Goal: Communication & Community: Answer question/provide support

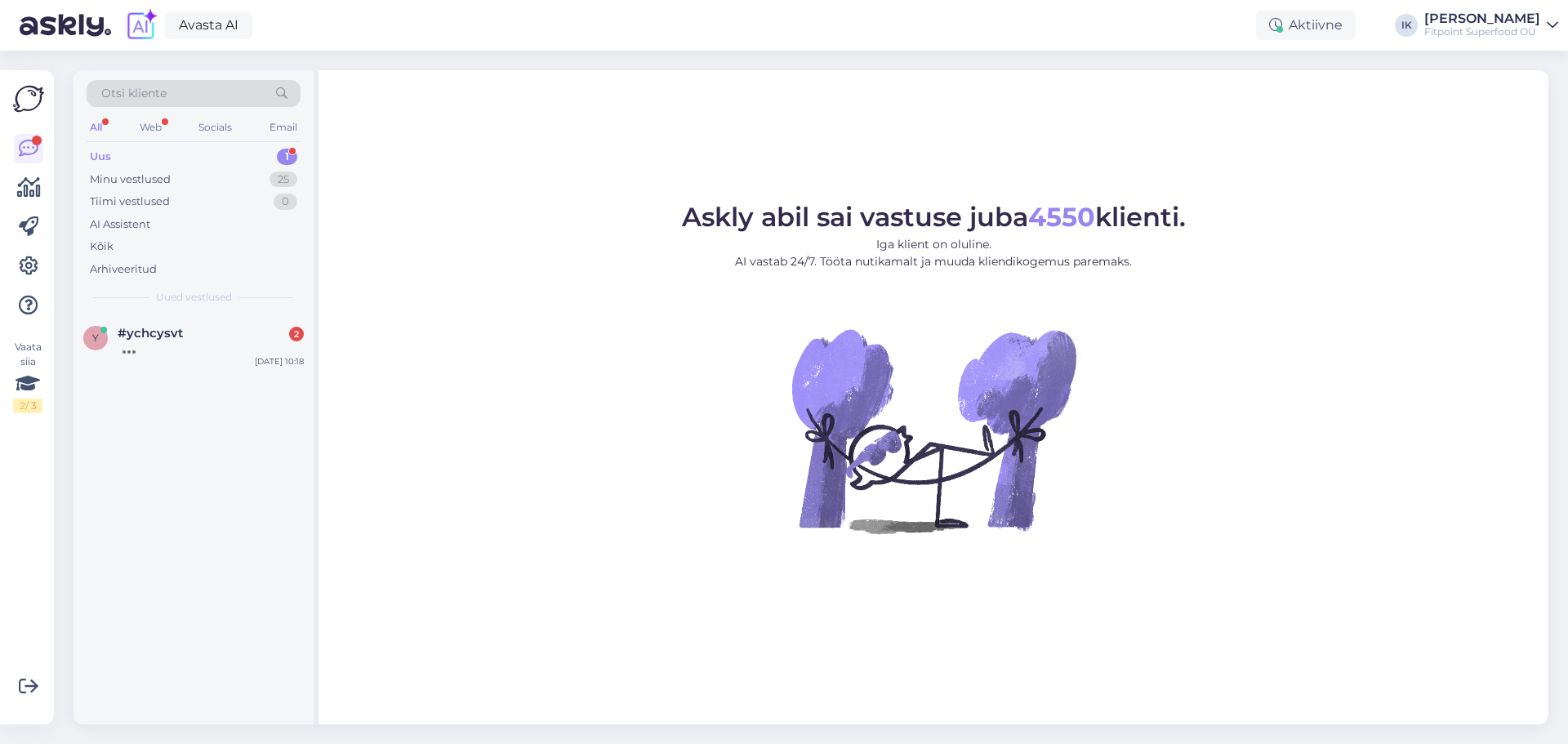
click at [234, 331] on div "#ychcysvt 2" at bounding box center [211, 333] width 186 height 15
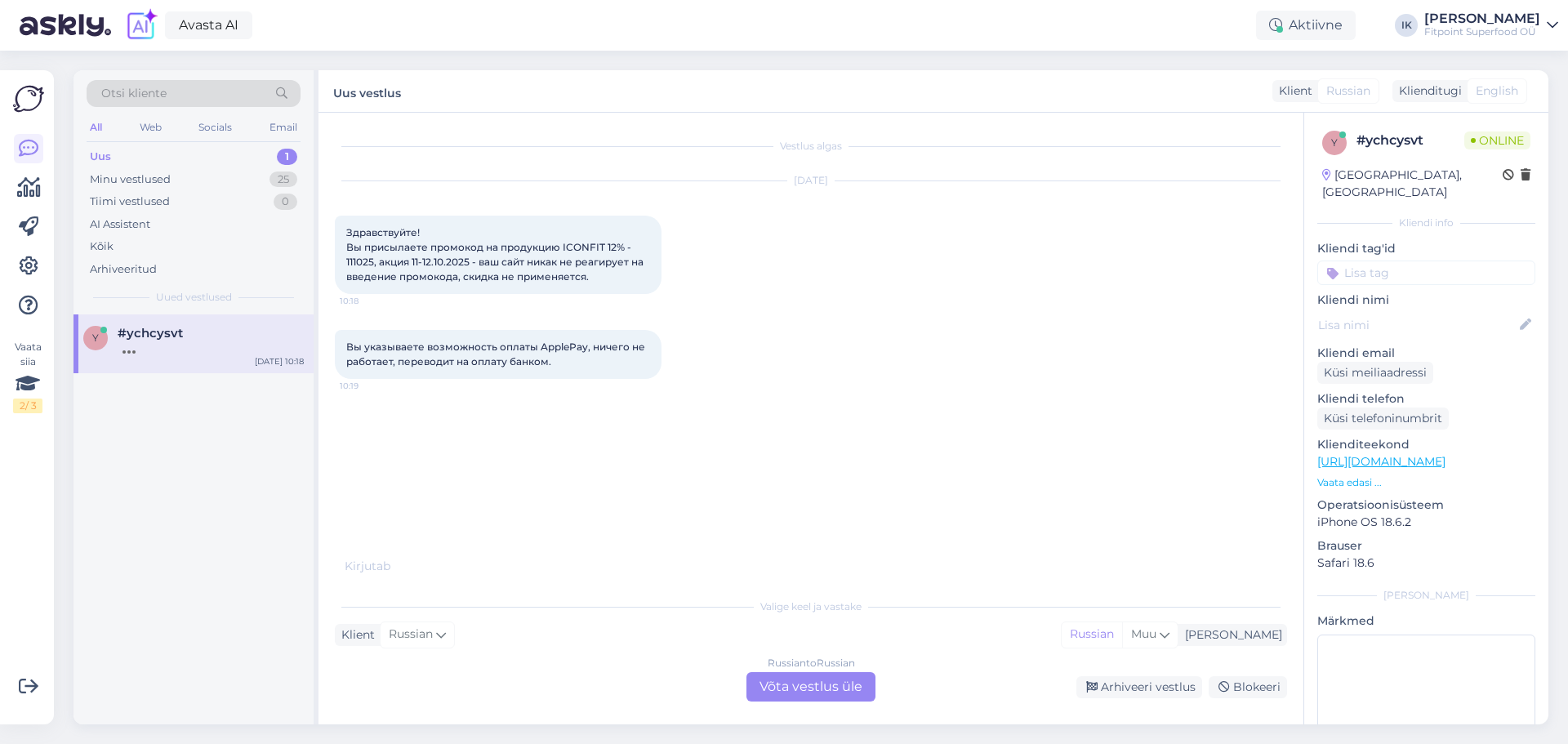
click at [814, 682] on div "Russian to Russian Võta vestlus üle" at bounding box center [810, 687] width 129 height 29
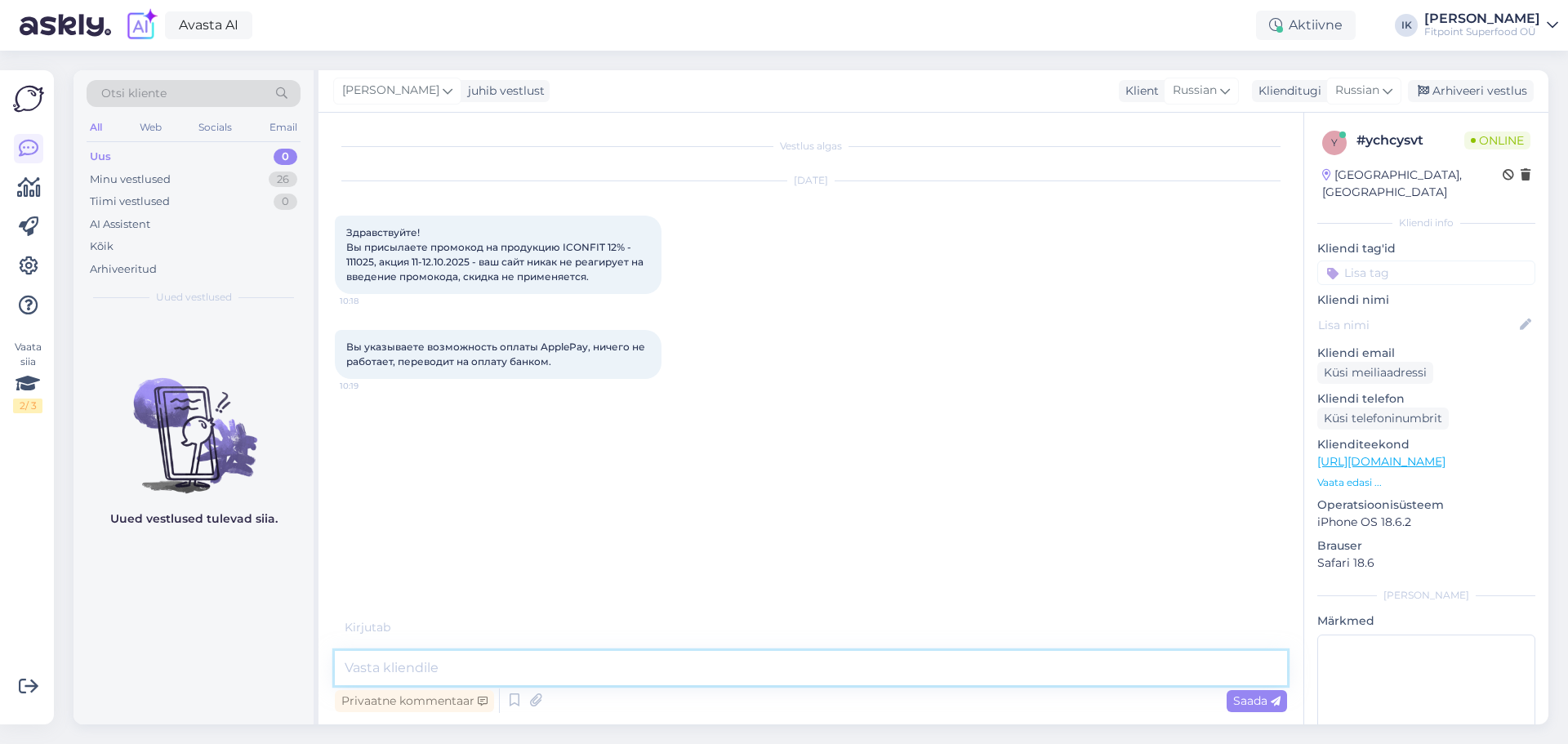
click at [736, 667] on textarea at bounding box center [810, 667] width 952 height 34
click at [597, 668] on textarea "Добрый день,можете прислать скри н вашей корзины?" at bounding box center [810, 667] width 952 height 34
type textarea "Добрый день,можете прислать скрин вашей корзины?"
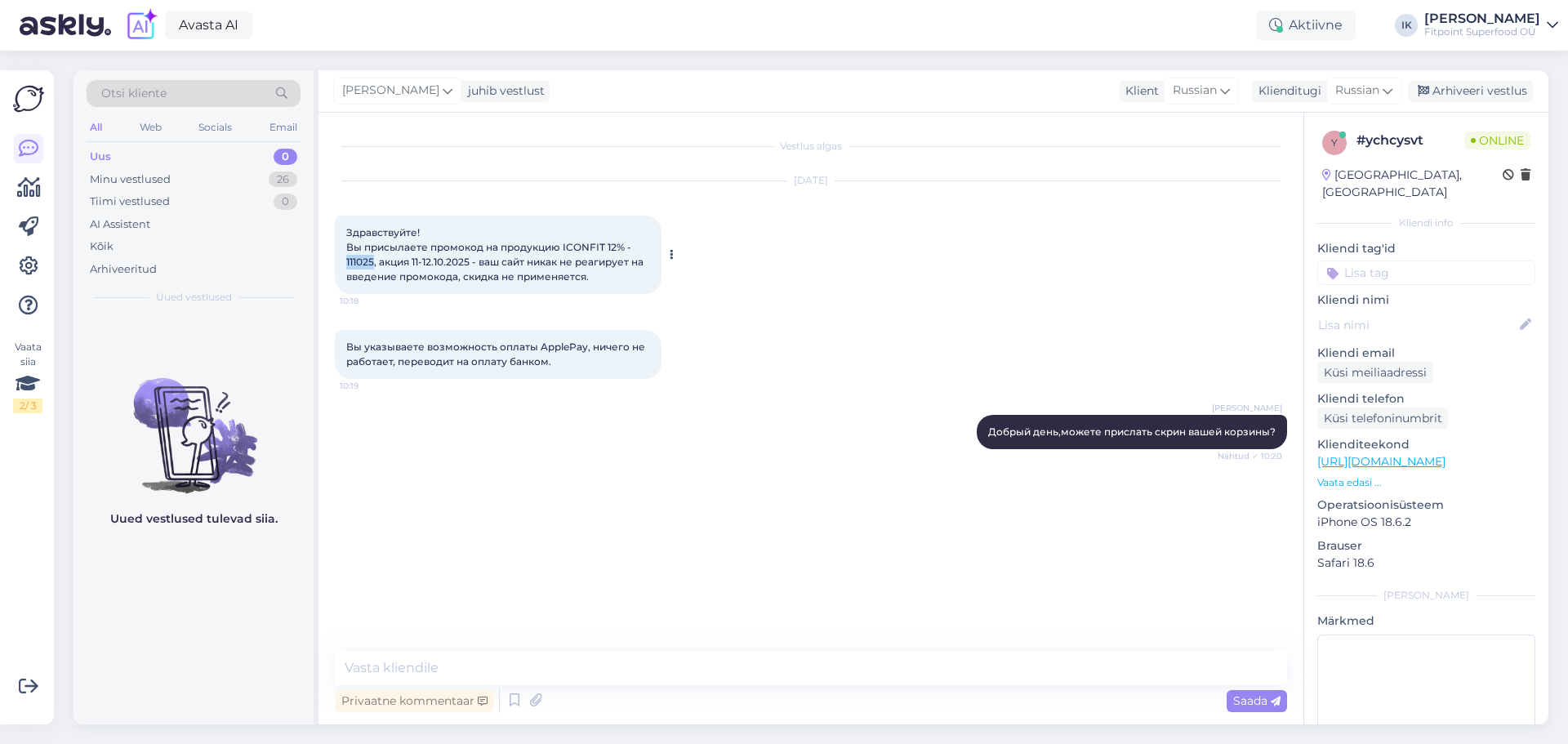
drag, startPoint x: 373, startPoint y: 262, endPoint x: 340, endPoint y: 258, distance: 33.2
click at [343, 259] on div "Здравствуйте! Вы присылаете промокод на продукцию ICONFIT 12% - 111025, акция 1…" at bounding box center [497, 255] width 327 height 79
copy span "111025"
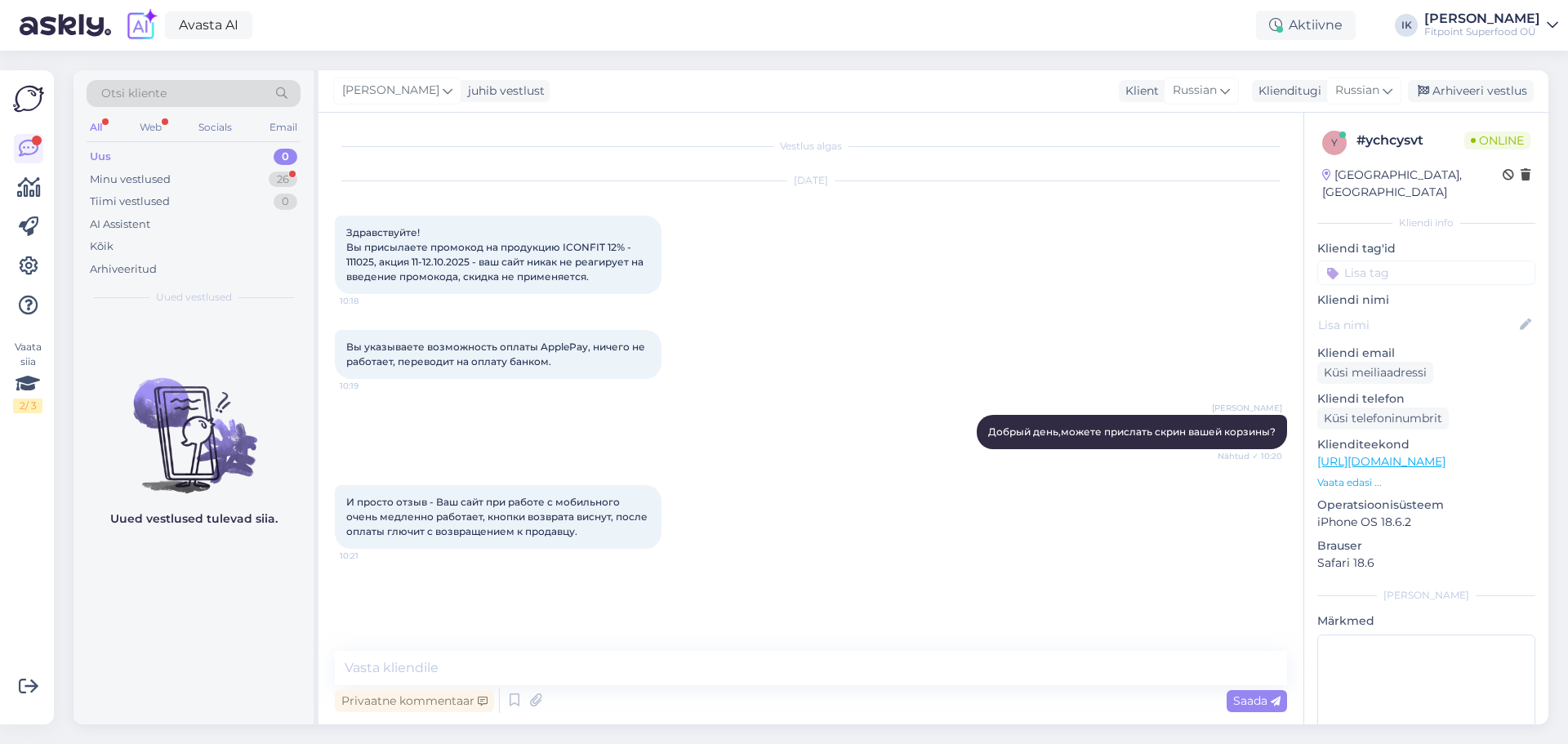
click at [932, 442] on div "Ilja Koivanen Добрый день,можете прислать скрин вашей корзины? Nähtud ✓ 10:20" at bounding box center [810, 432] width 952 height 71
click at [553, 664] on textarea at bounding box center [810, 667] width 952 height 34
type textarea "C"
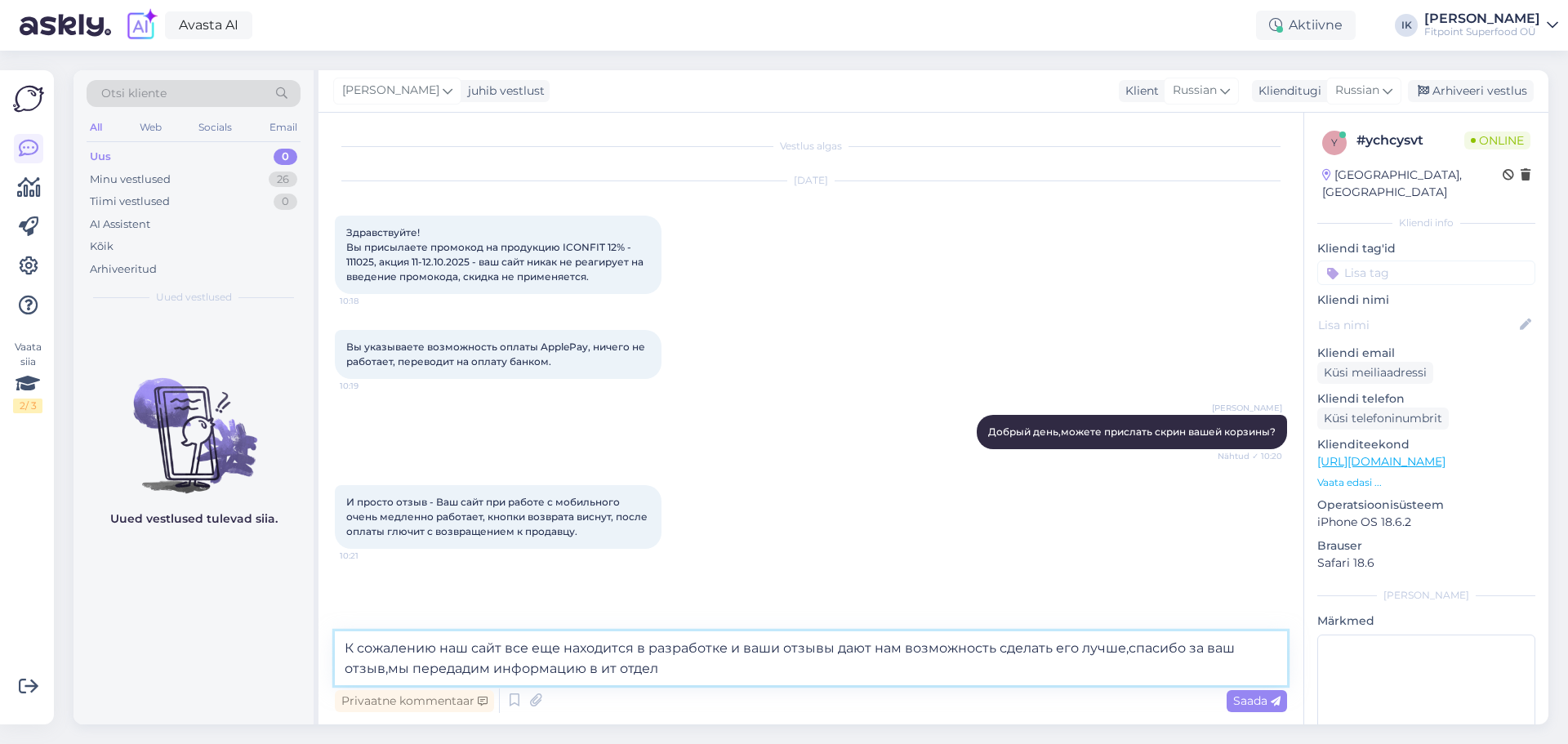
click at [992, 646] on textarea "К сожалению наш сайт все еще находится в разработке и ваши отзывы дают нам возм…" at bounding box center [810, 658] width 952 height 54
type textarea "К сожалению наш сайт все еще находится в разработке и ваши отзывы дают нам возм…"
click at [673, 674] on textarea "К сожалению наш сайт все еще находится в разработке и ваши отзывы дают нам возм…" at bounding box center [810, 658] width 952 height 54
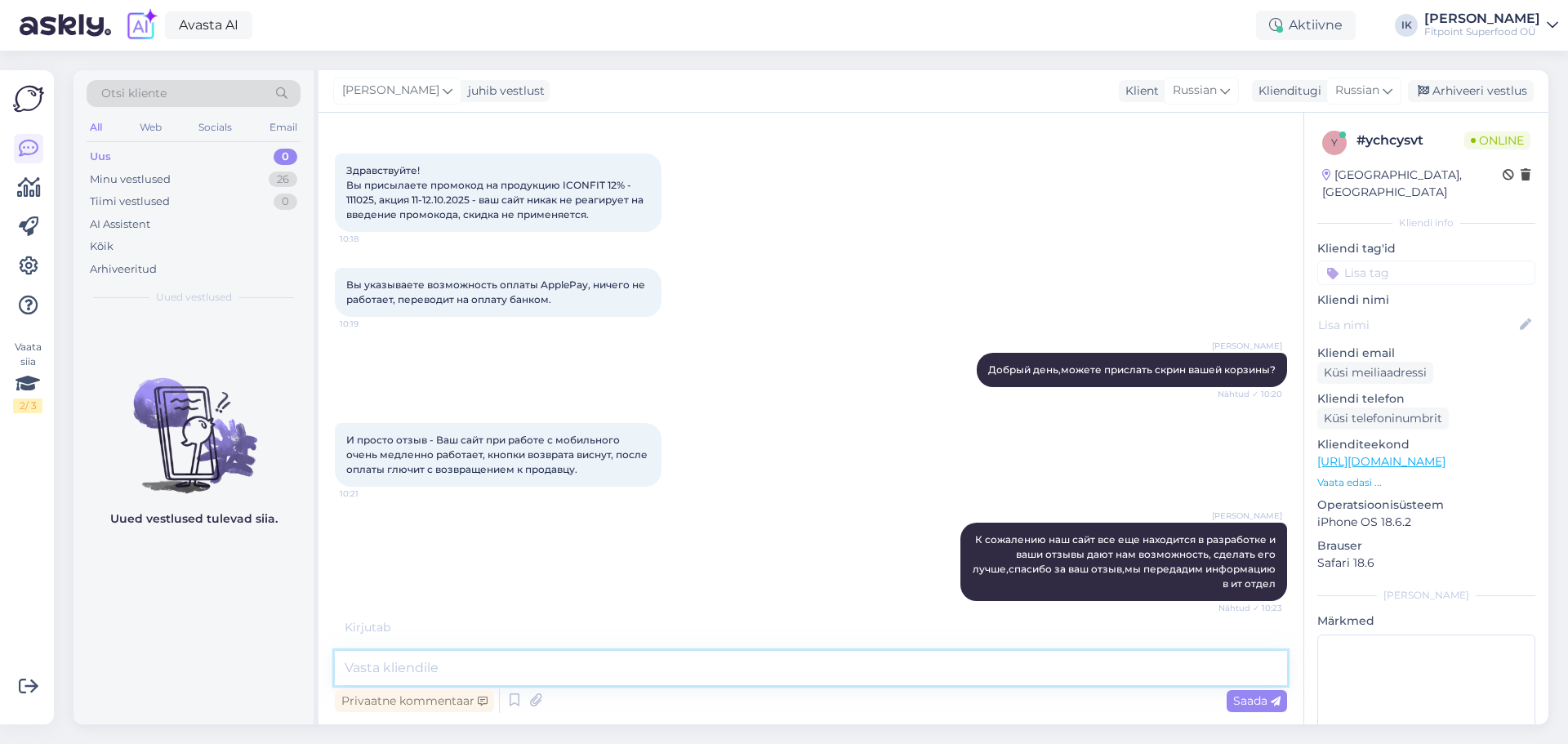
scroll to position [115, 0]
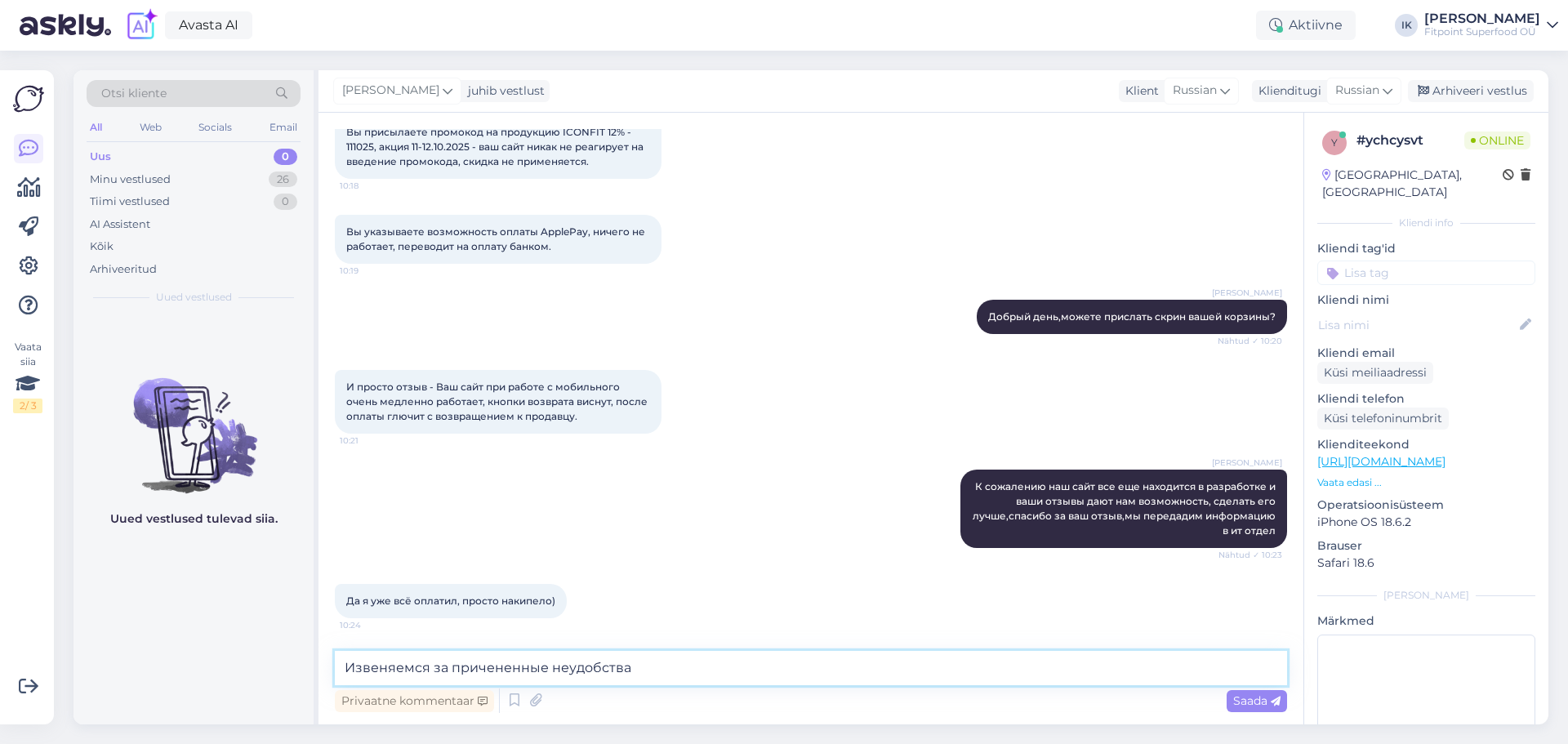
click at [429, 669] on textarea "Извеняемся за причененные неудобства" at bounding box center [810, 667] width 952 height 34
type textarea "Извеняемся, за причененные неудобства"
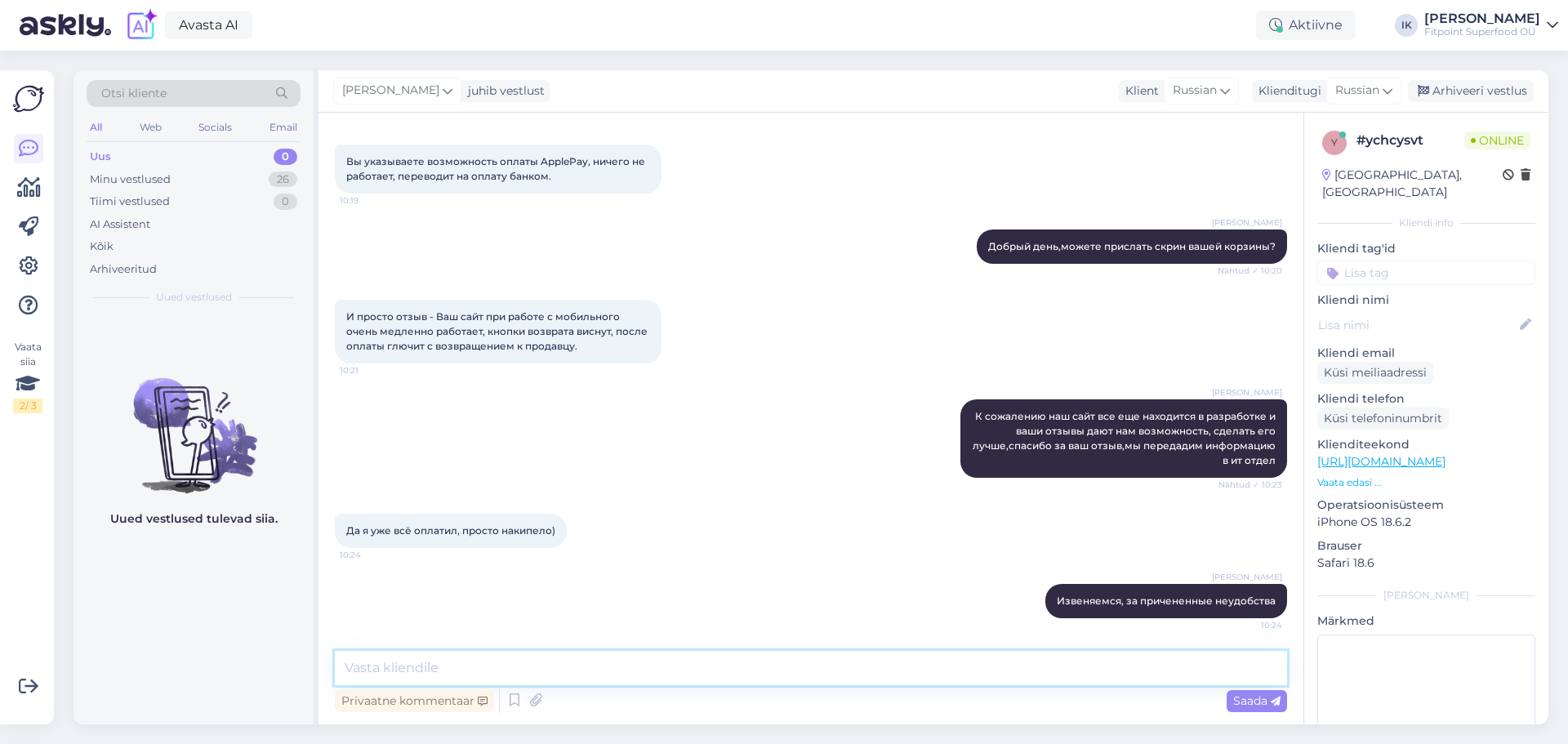
scroll to position [256, 0]
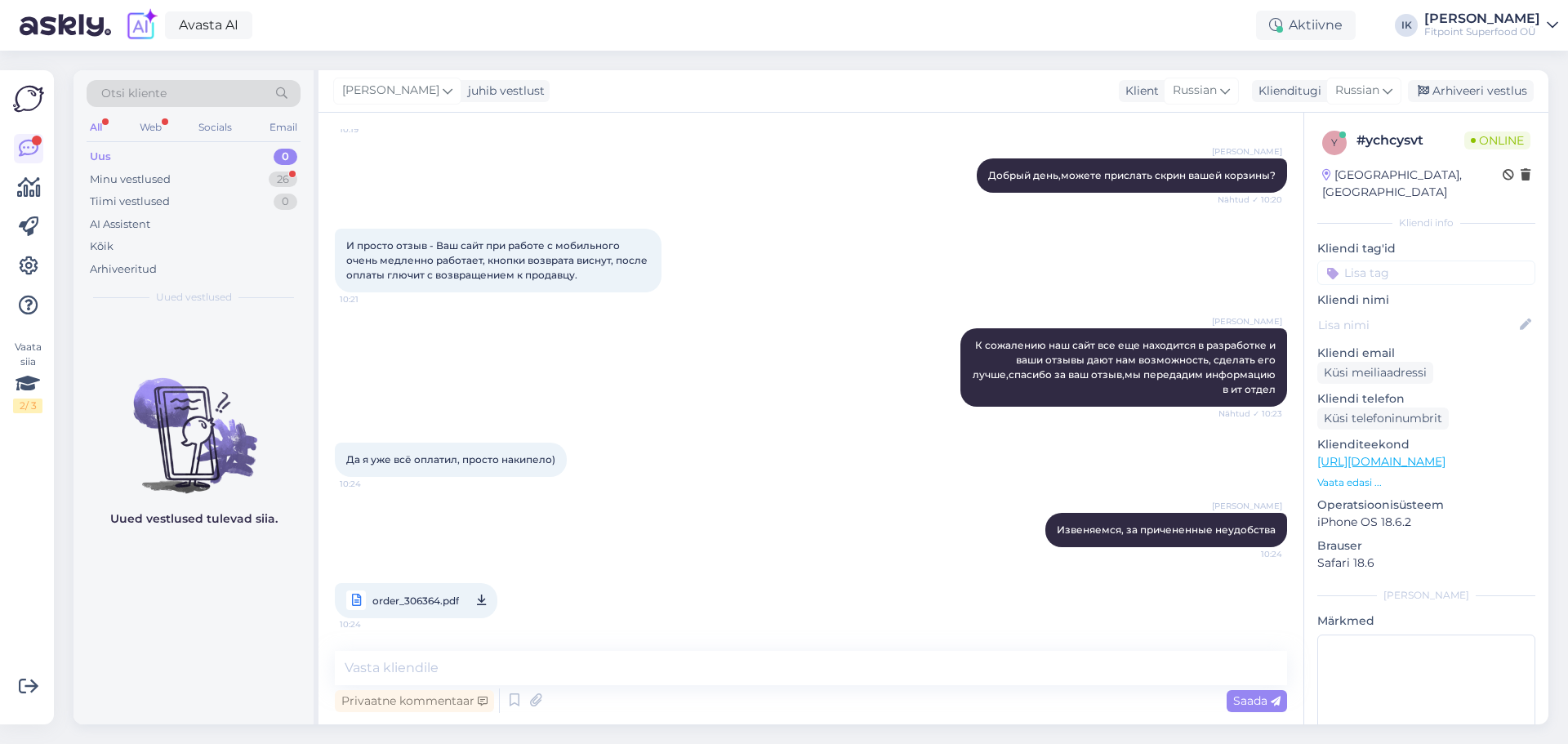
click at [407, 591] on span "order_306364.pdf" at bounding box center [416, 601] width 86 height 21
click at [693, 669] on textarea at bounding box center [810, 667] width 952 height 34
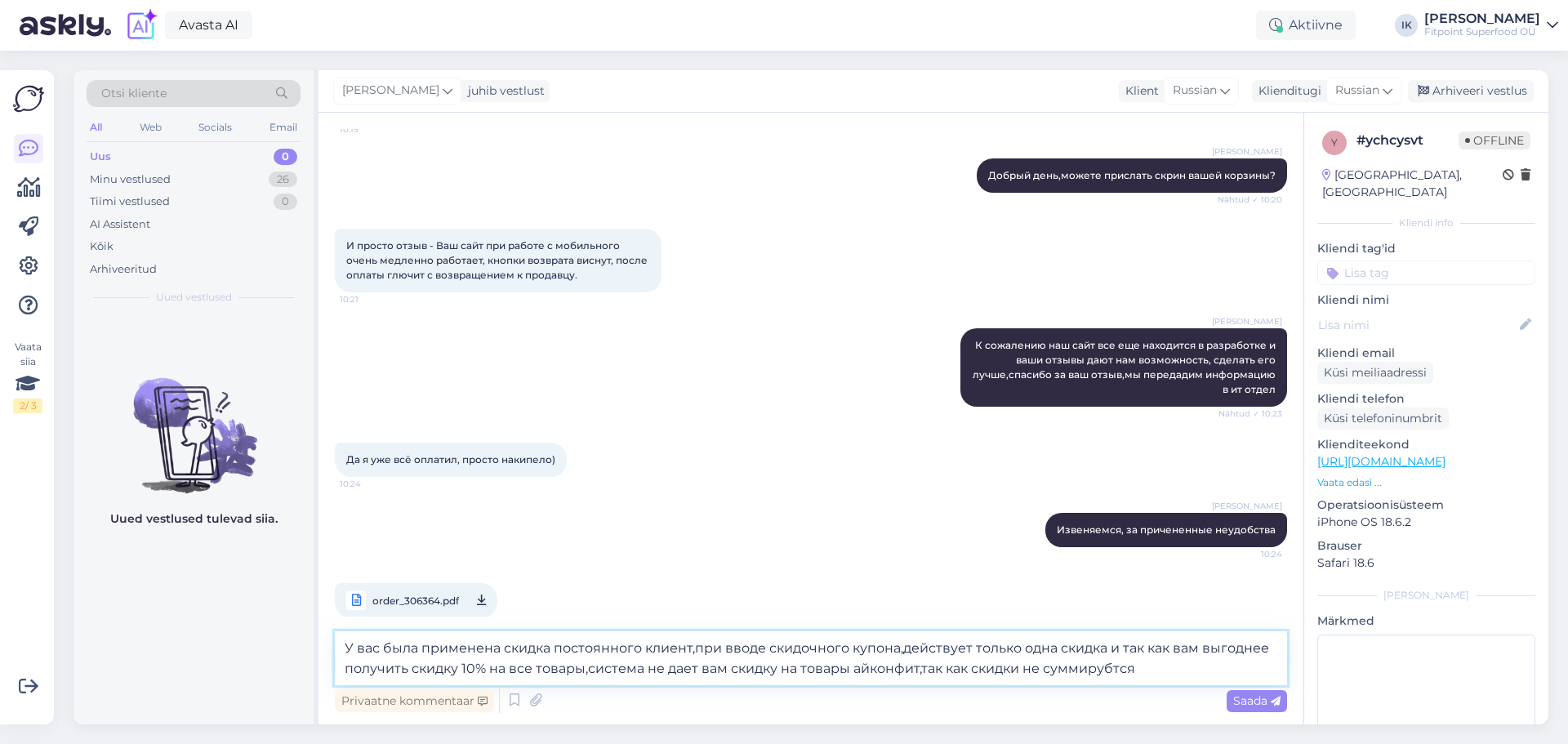
click at [1118, 669] on textarea "У вас была применена скидка постоянного клиент,при вводе скидочного купона,дейс…" at bounding box center [810, 658] width 952 height 54
click at [1161, 673] on textarea "У вас была применена скидка постоянного клиент,при вводе скидочного купона,дейс…" at bounding box center [810, 658] width 952 height 54
click at [690, 651] on textarea "У вас была применена скидка постоянного клиент,при вводе скидочного купона,дейс…" at bounding box center [810, 658] width 952 height 54
type textarea "У вас была применена скидка постоянного клиента,при вводе скидочного купона,дей…"
click at [1210, 668] on textarea "У вас была применена скидка постоянного клиента,при вводе скидочного купона,дей…" at bounding box center [810, 658] width 952 height 54
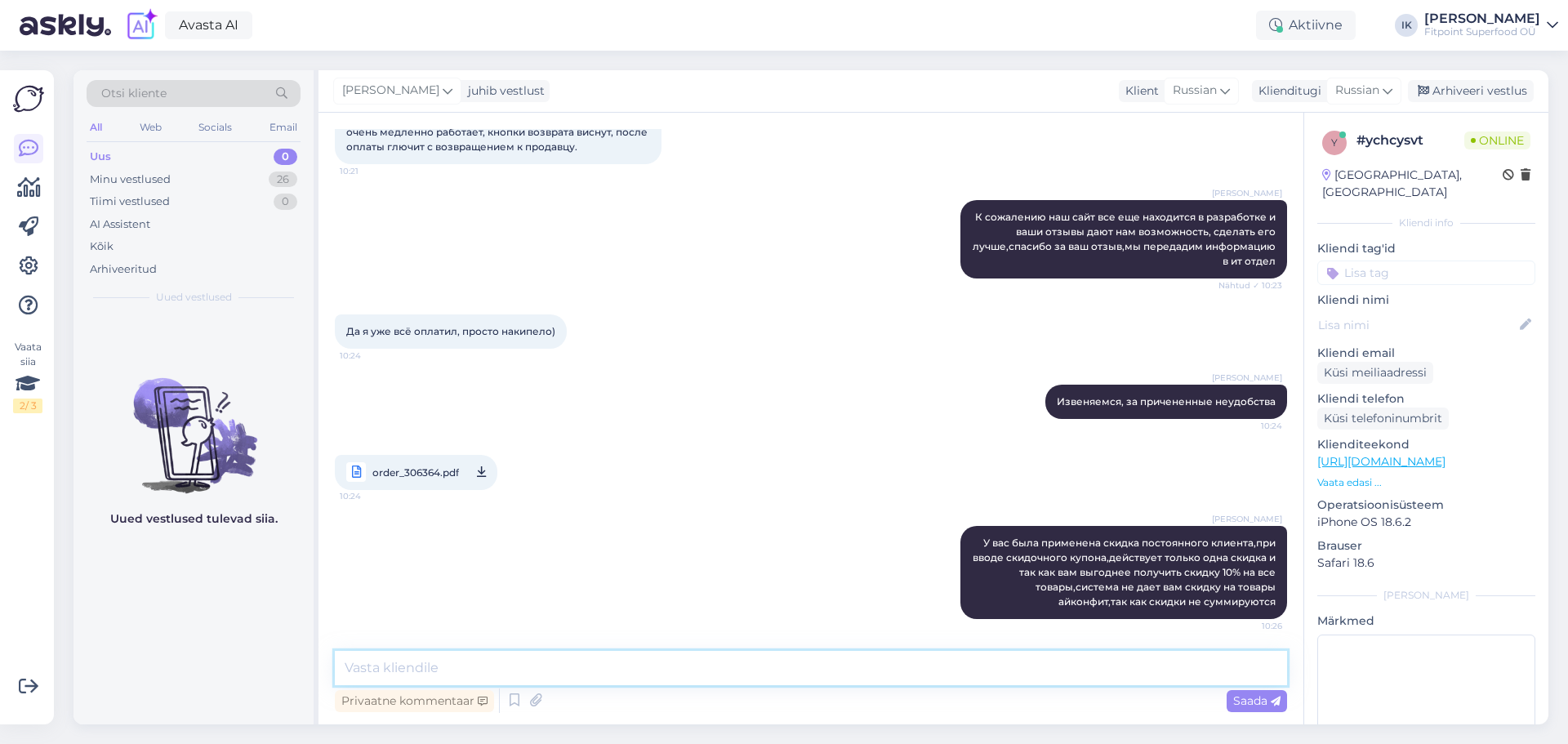
scroll to position [386, 0]
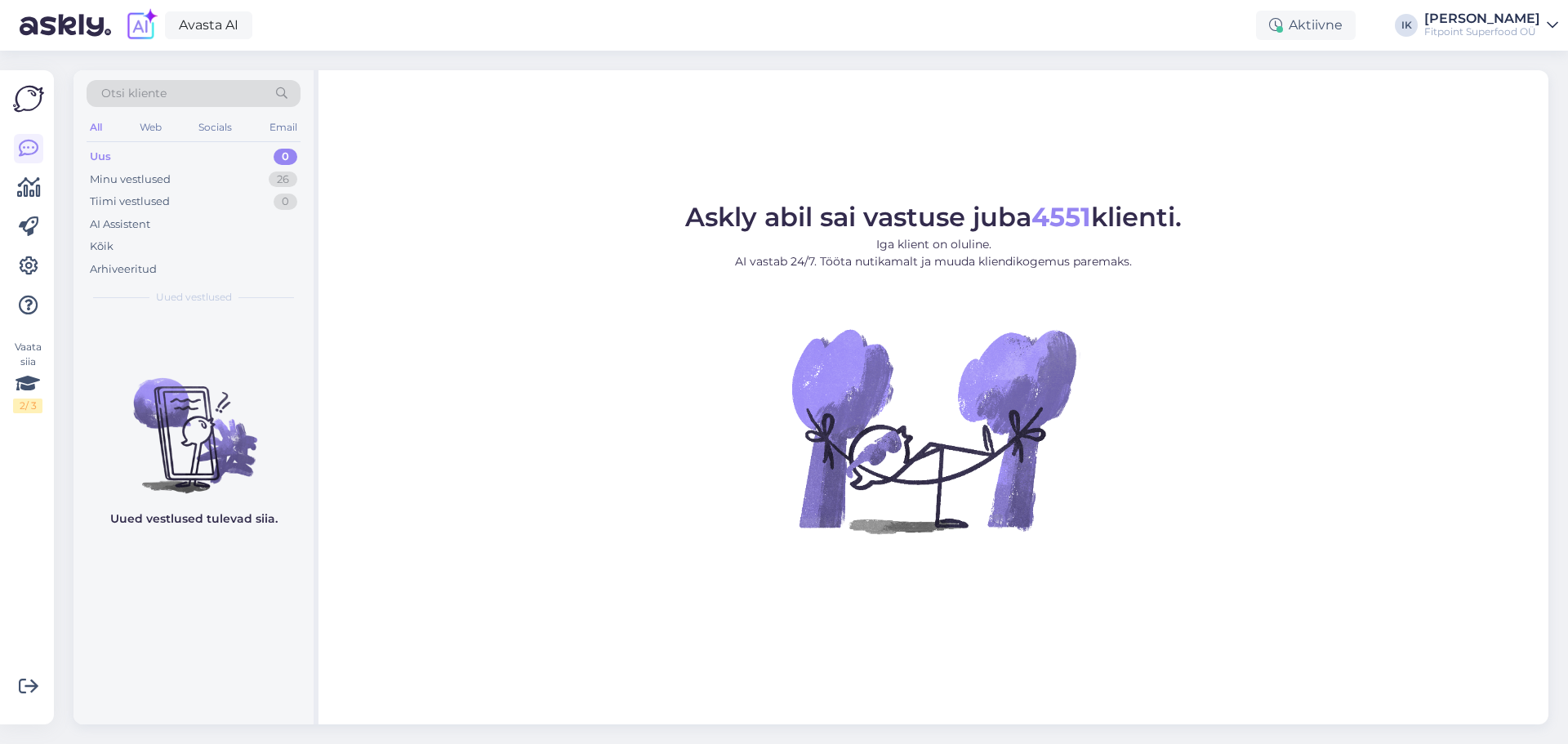
click at [142, 27] on img at bounding box center [141, 25] width 34 height 34
click at [177, 173] on div "Minu vestlused 26" at bounding box center [193, 179] width 214 height 23
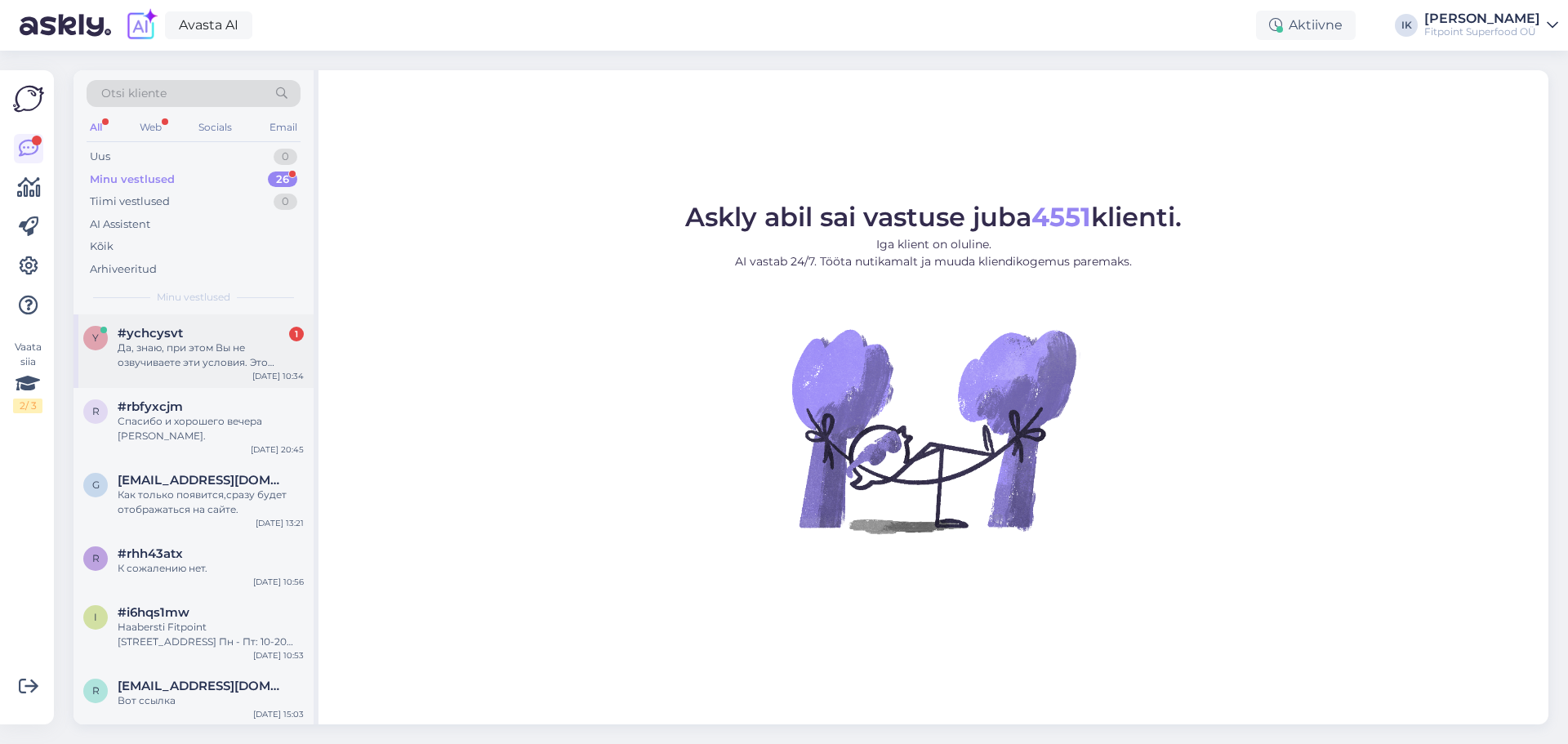
click at [217, 360] on div "Да, знаю, при этом Вы не озвучиваете эти условия. Это странно, тогда зачем Вы п…" at bounding box center [211, 355] width 186 height 29
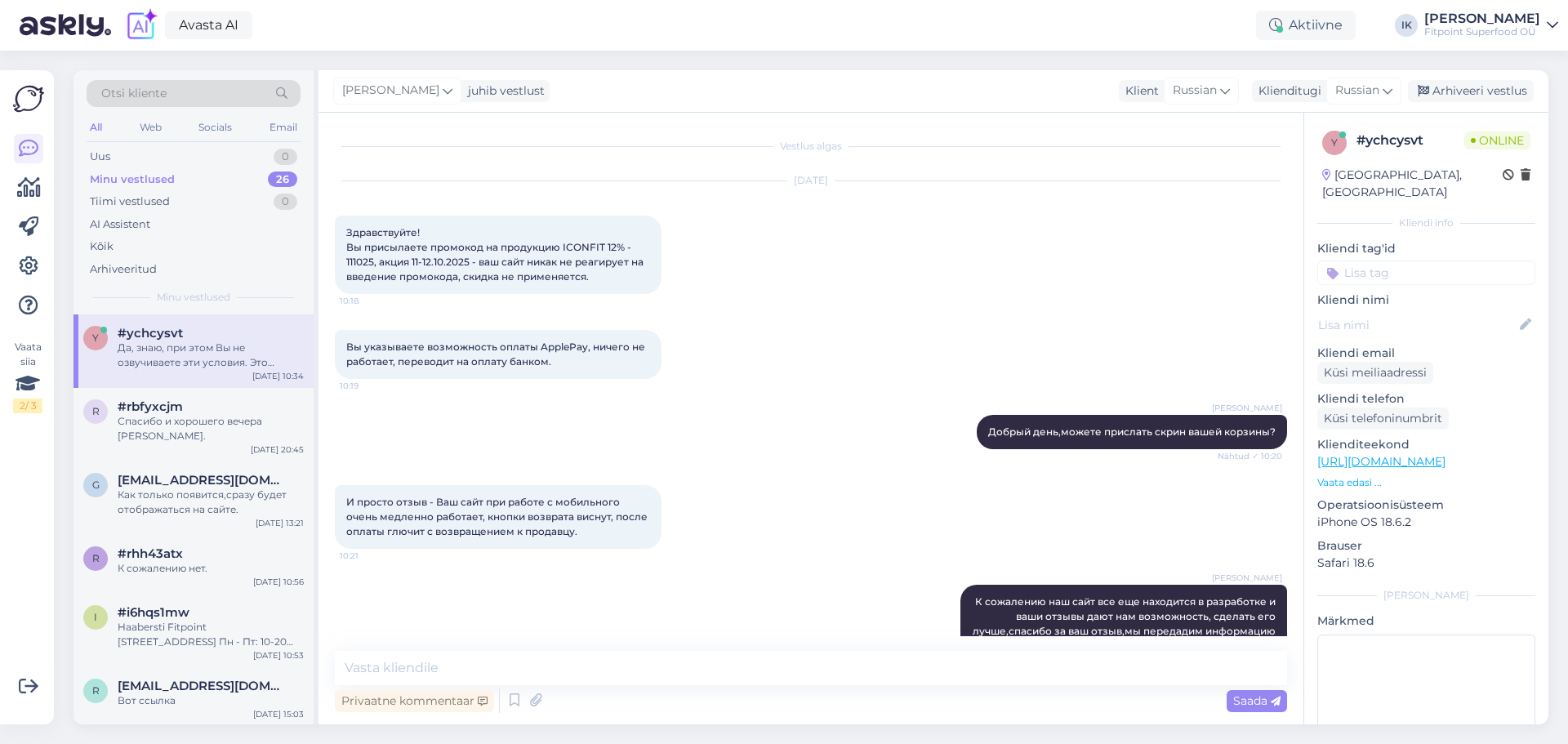
scroll to position [514, 0]
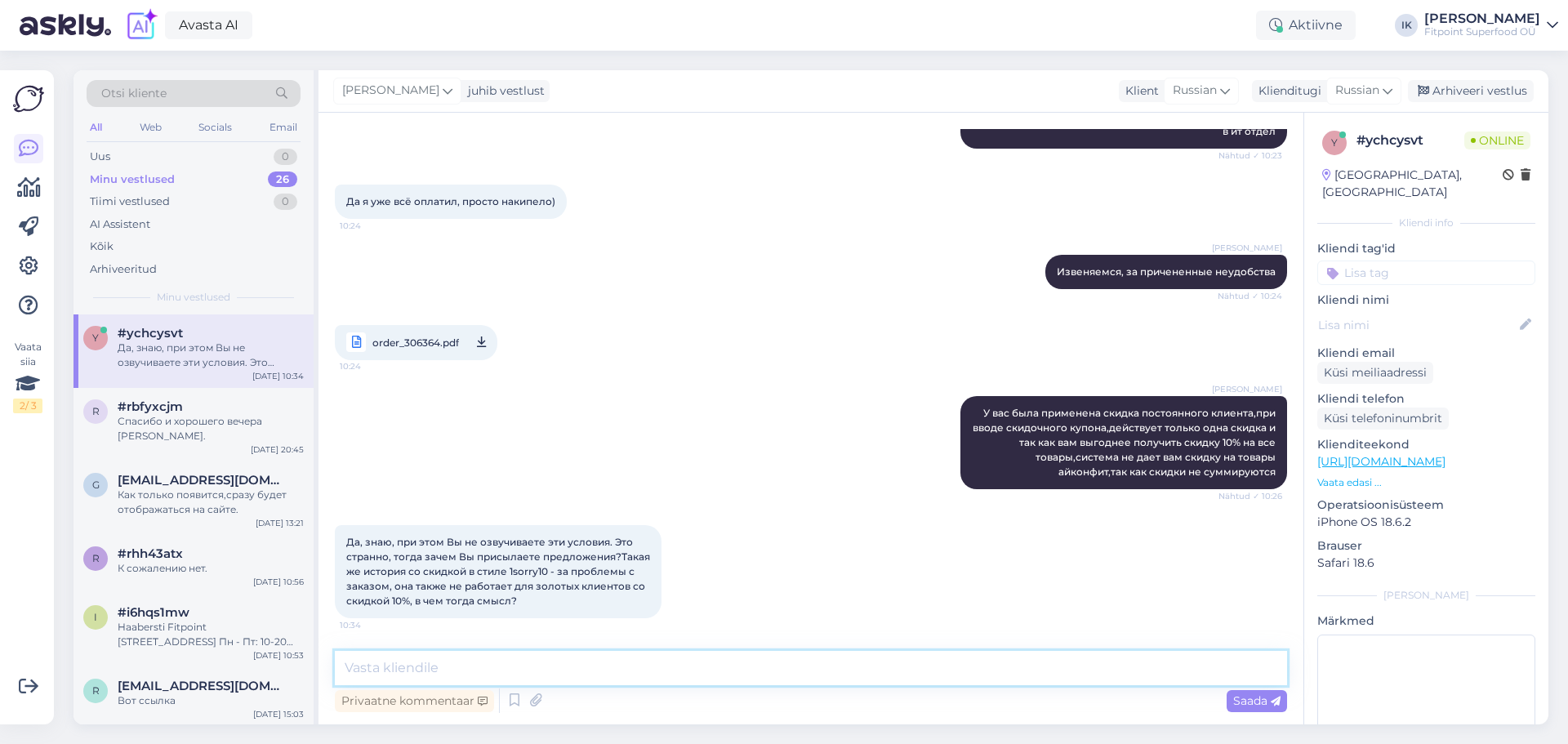
click at [644, 677] on textarea at bounding box center [810, 667] width 952 height 34
type textarea "H"
click at [452, 664] on textarea "Рассылка действует" at bounding box center [810, 667] width 952 height 34
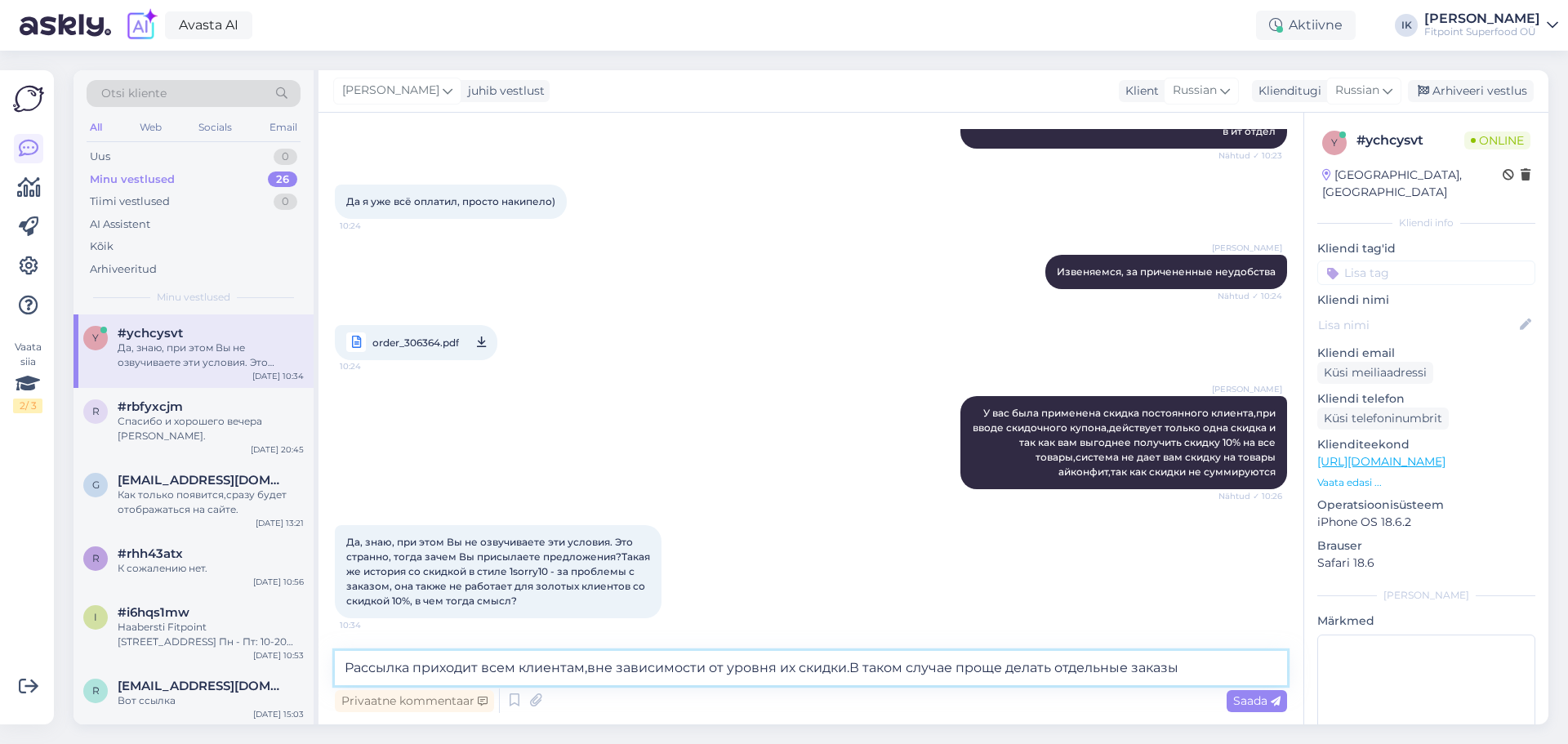
click at [952, 667] on textarea "Рассылка приходит всем клиентам,вне зависимости от уровня их скидки.В таком слу…" at bounding box center [810, 667] width 952 height 34
click at [1205, 675] on textarea "Рассылка приходит всем клиентам,вне зависимости от уровня их скидки.В таком слу…" at bounding box center [810, 667] width 952 height 34
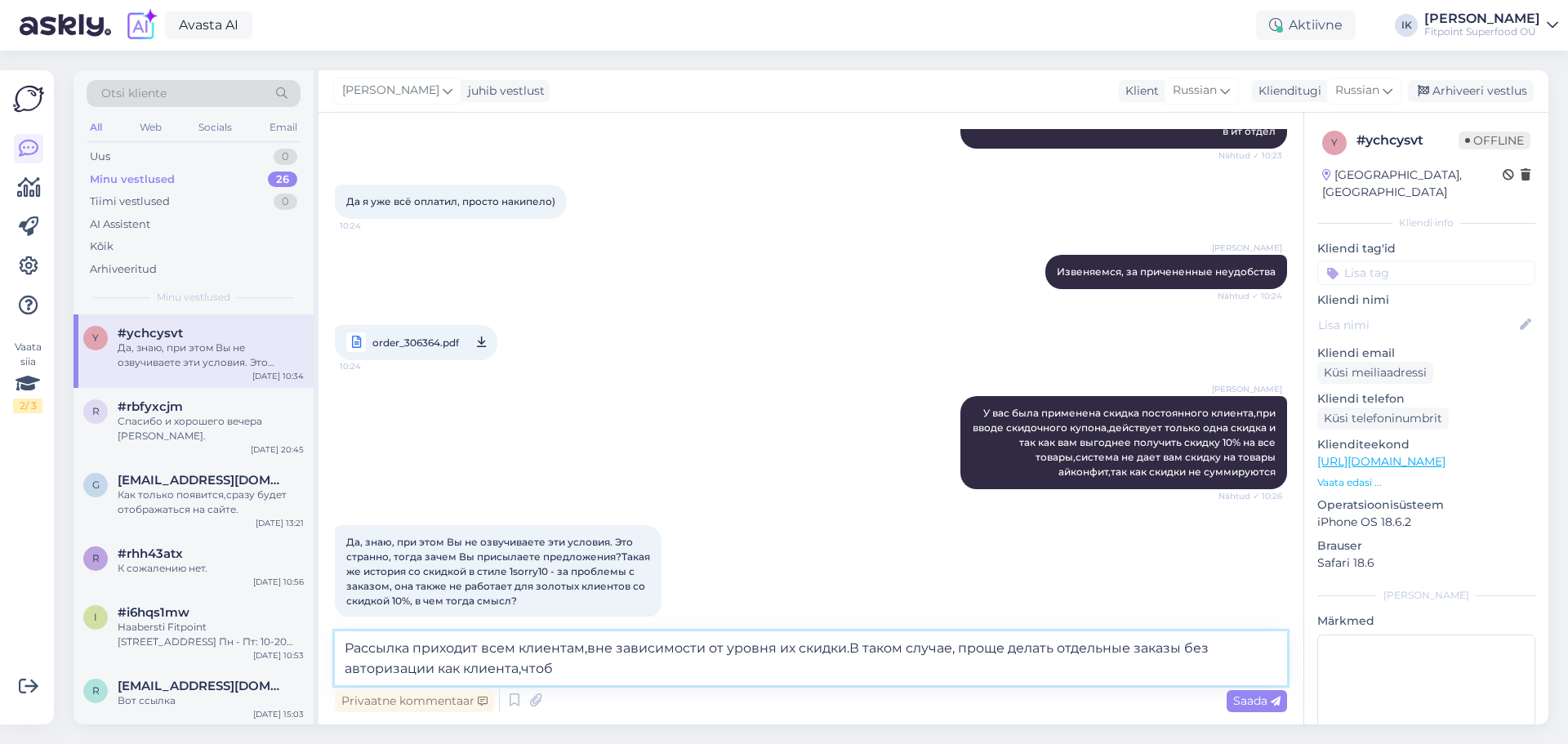
drag, startPoint x: 852, startPoint y: 650, endPoint x: 958, endPoint y: 675, distance: 108.9
click at [958, 675] on textarea "Рассылка приходит всем клиентам,вне зависимости от уровня их скидки.В таком слу…" at bounding box center [810, 658] width 952 height 54
click at [850, 648] on textarea "Рассылка приходит всем клиентам,вне зависимости от уровня их скидки.На данный м…" at bounding box center [810, 658] width 952 height 54
click at [562, 650] on textarea "Рассылка приходит всем клиентам,вне зависимости от уровня их скидки.На данный м…" at bounding box center [810, 658] width 952 height 54
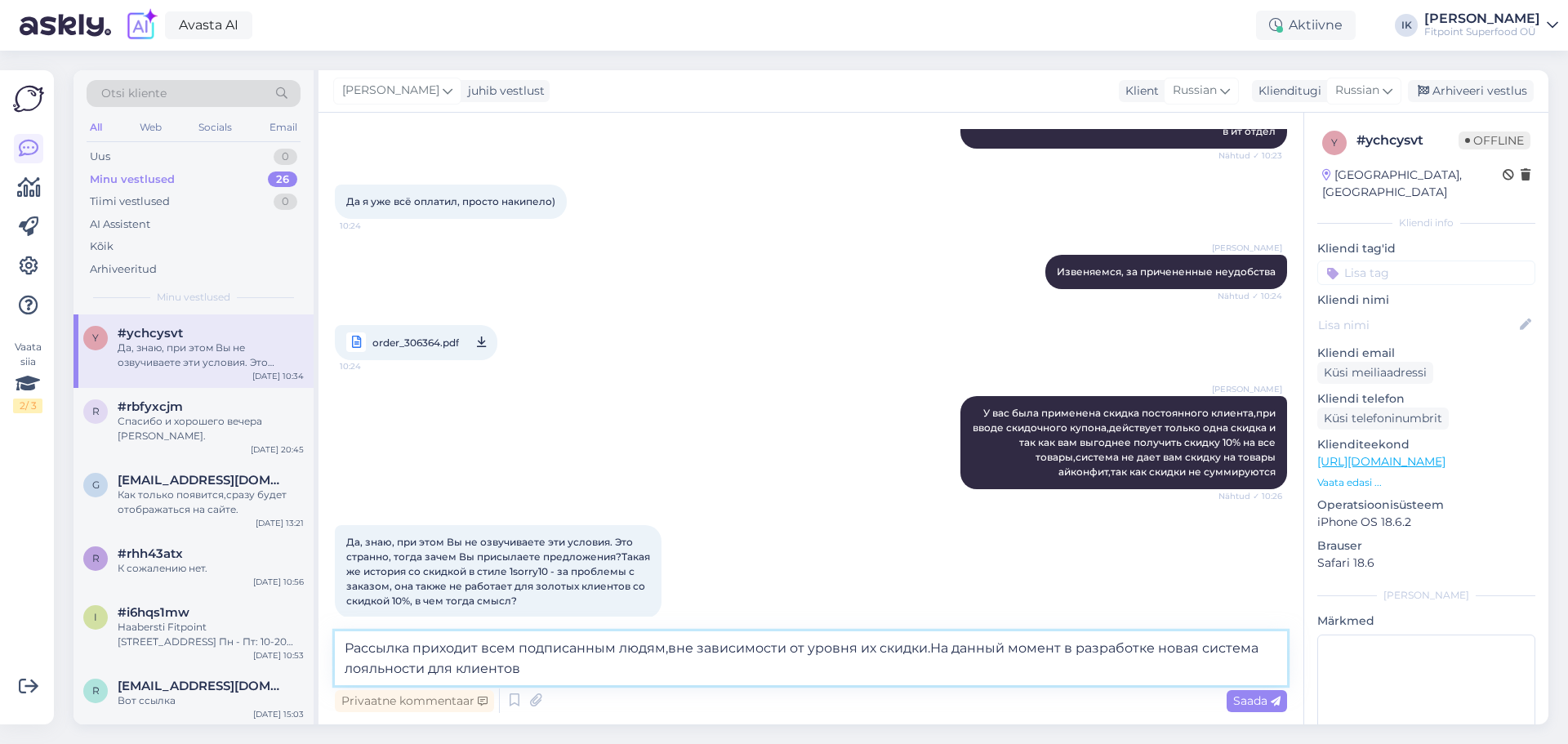
click at [924, 648] on textarea "Рассылка приходит всем подписанным людям,вне зависимости от уровня их скидки.На…" at bounding box center [810, 658] width 952 height 54
click at [636, 647] on textarea "Рассылка приходит всем подписанным людям,вне зависимости от уровня их скидки.На…" at bounding box center [810, 658] width 952 height 54
click at [930, 667] on textarea "Рассылка приходит всем подписанным клиентам,вне зависимости от уровня их скидки…" at bounding box center [810, 658] width 952 height 54
type textarea "Рассылка приходит всем подписанным клиентам,вне зависимости от уровня их скидки…"
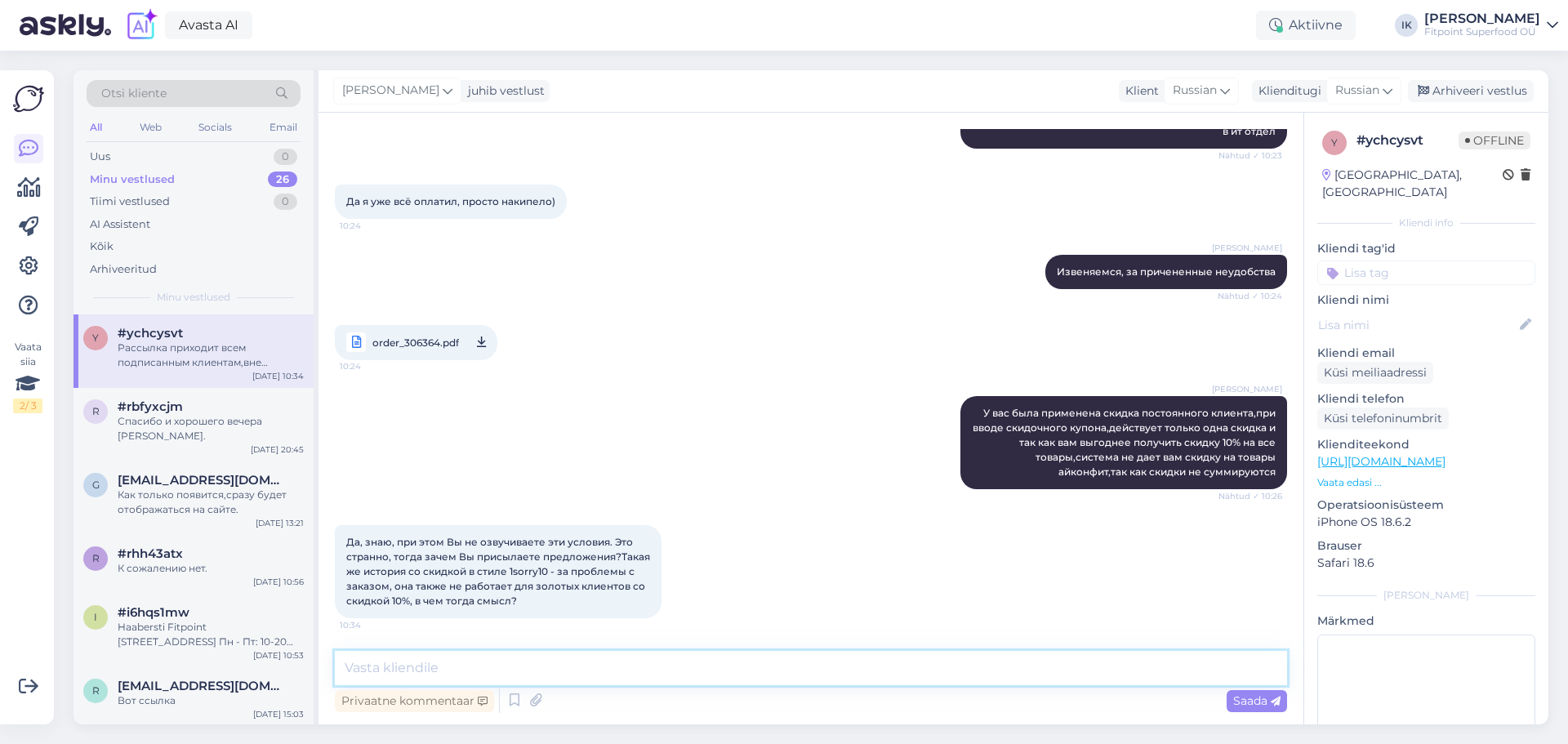
scroll to position [629, 0]
